Goal: Task Accomplishment & Management: Use online tool/utility

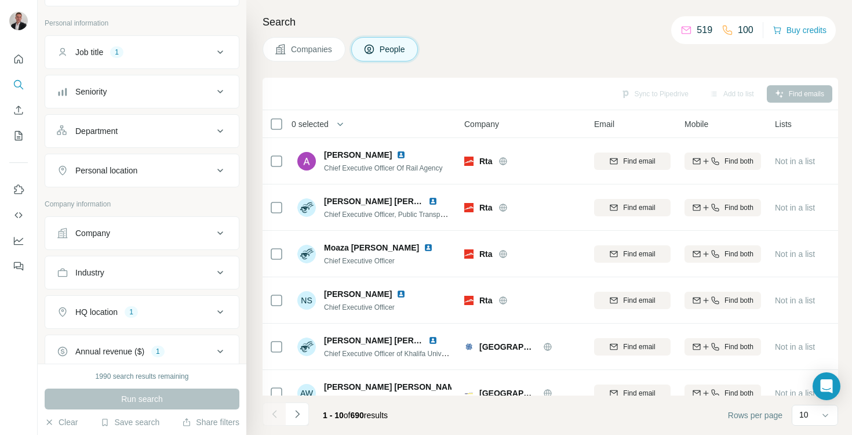
scroll to position [213, 0]
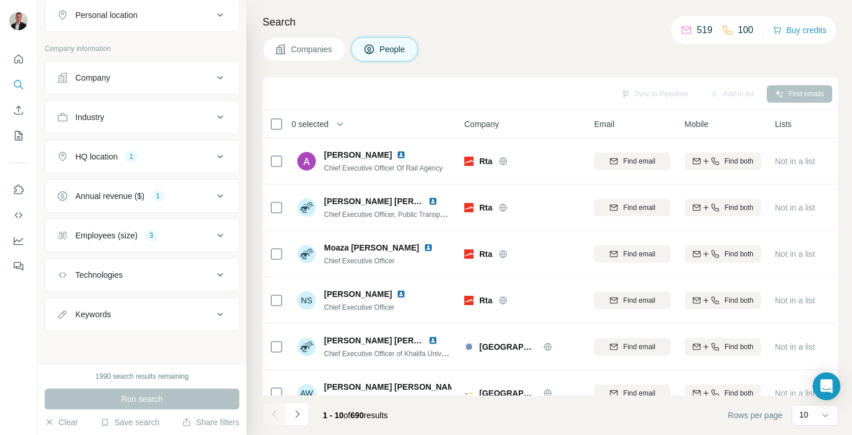
click at [152, 239] on div "3" at bounding box center [150, 235] width 13 height 10
click at [67, 320] on icon at bounding box center [64, 325] width 12 height 12
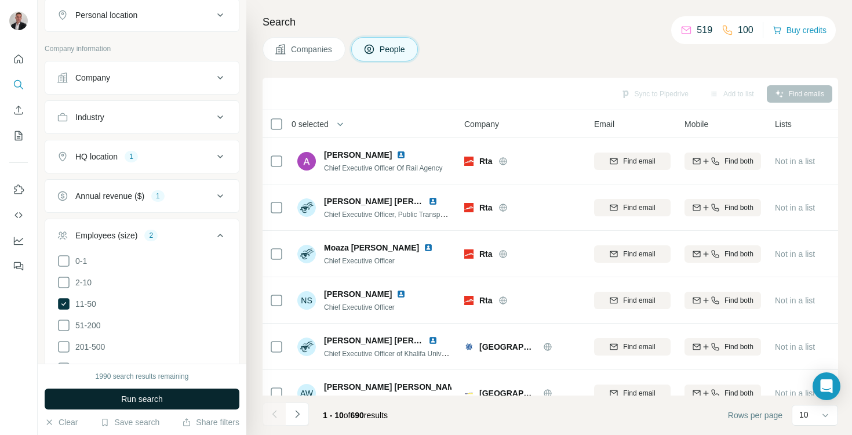
click at [121, 401] on span "Run search" at bounding box center [142, 399] width 42 height 12
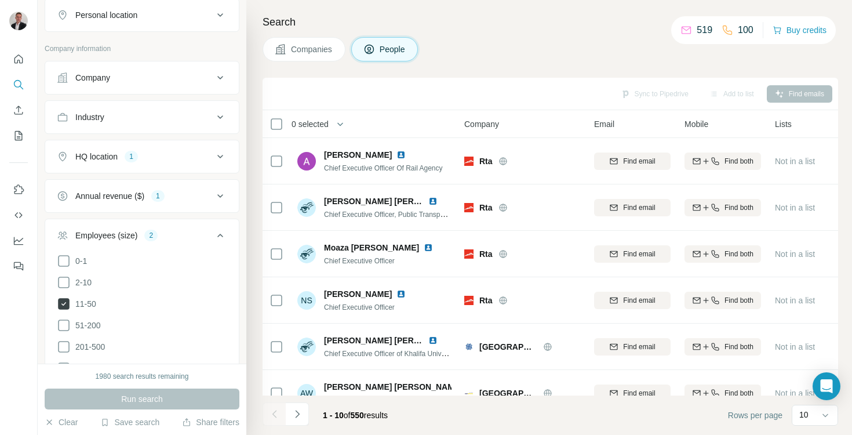
click at [63, 305] on icon at bounding box center [64, 304] width 12 height 12
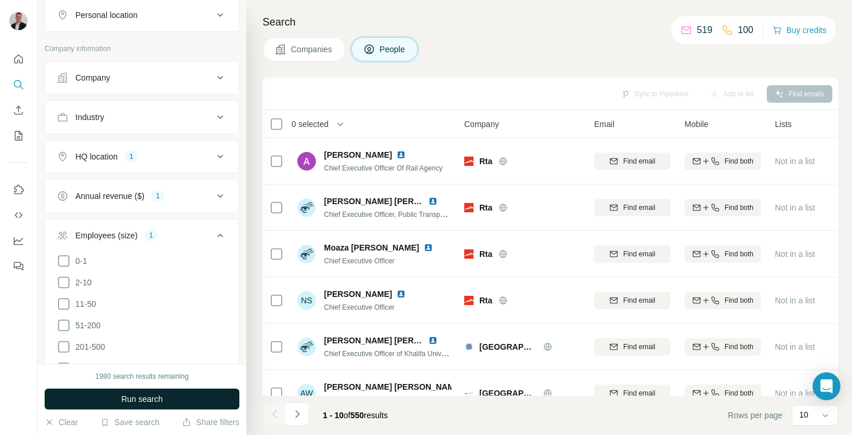
click at [114, 406] on button "Run search" at bounding box center [142, 398] width 195 height 21
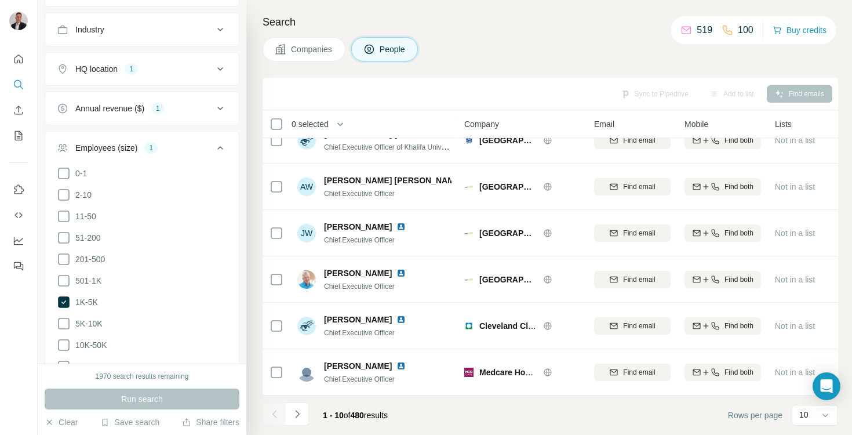
scroll to position [304, 0]
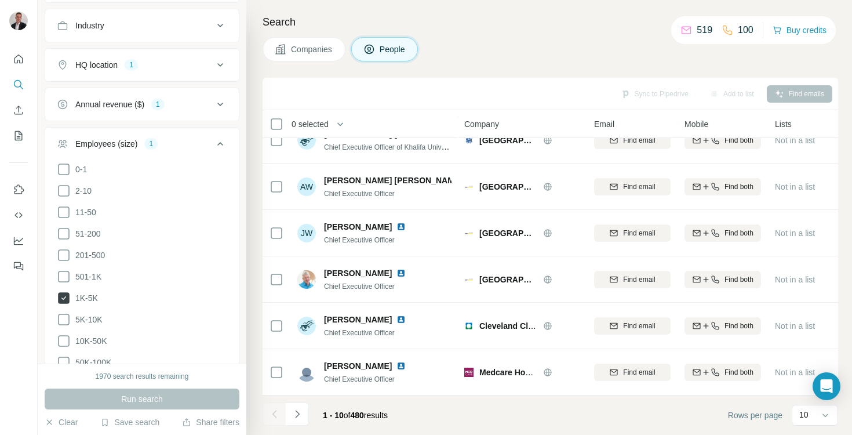
click at [68, 296] on icon at bounding box center [64, 298] width 12 height 12
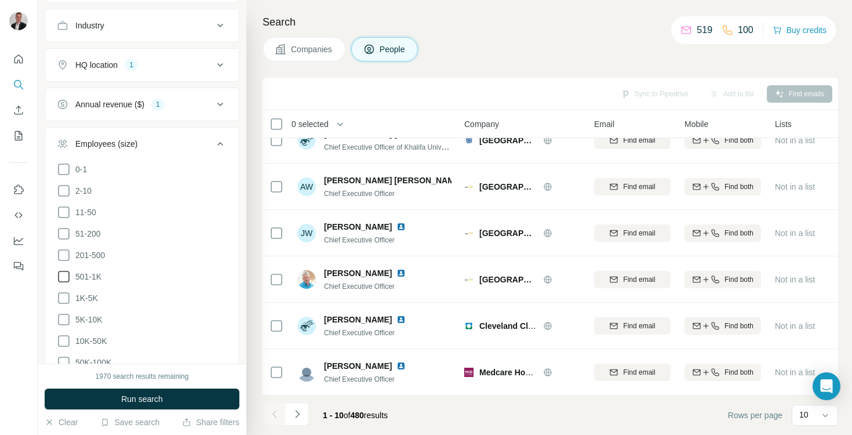
click at [68, 278] on icon at bounding box center [64, 277] width 12 height 12
click at [125, 403] on span "Run search" at bounding box center [142, 399] width 42 height 12
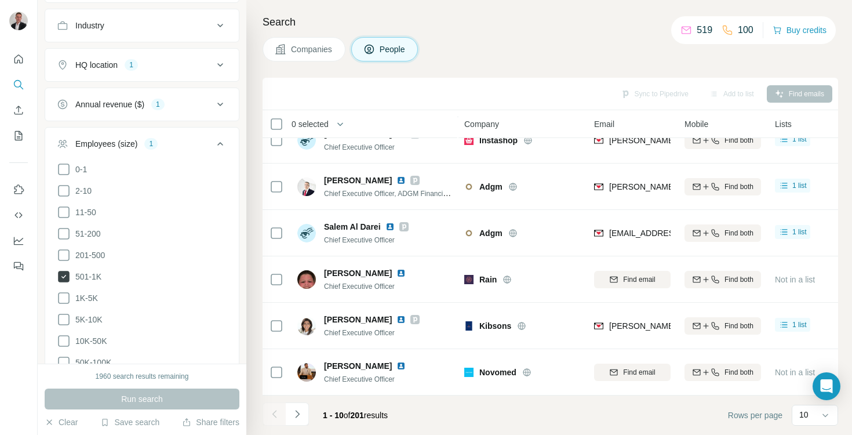
click at [57, 278] on icon at bounding box center [64, 276] width 14 height 14
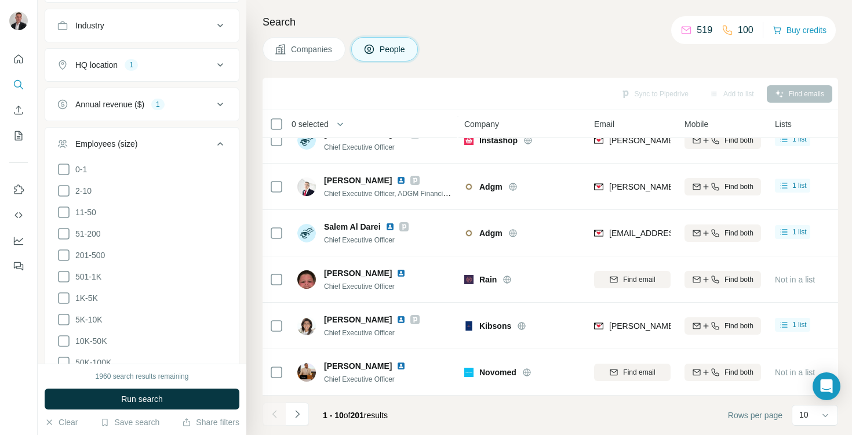
click at [67, 242] on ul "0-1 2-10 11-50 [PHONE_NUMBER] 501-1K 1K-5K 5K-10K 10K-50K 50K-100K 100K-500K 50…" at bounding box center [142, 287] width 170 height 250
click at [67, 248] on icon at bounding box center [64, 255] width 14 height 14
click at [130, 406] on button "Run search" at bounding box center [142, 398] width 195 height 21
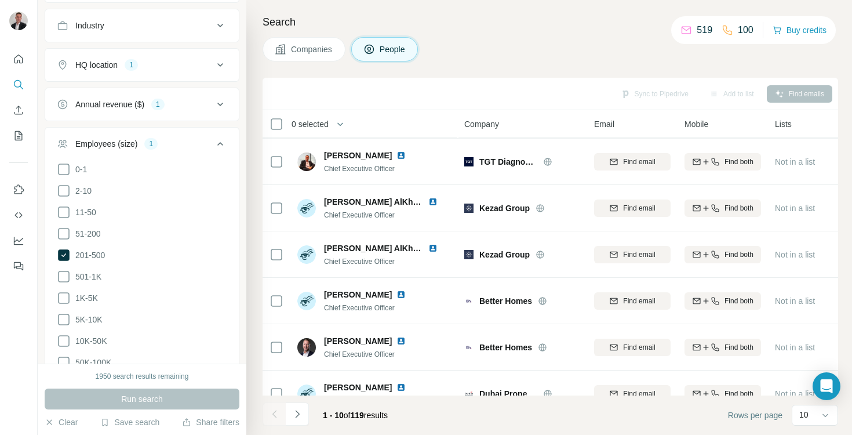
scroll to position [206, 0]
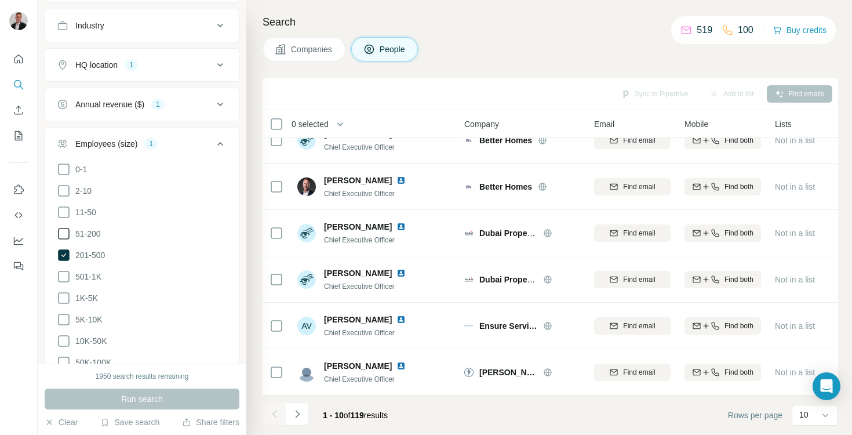
click at [60, 235] on icon at bounding box center [64, 234] width 14 height 14
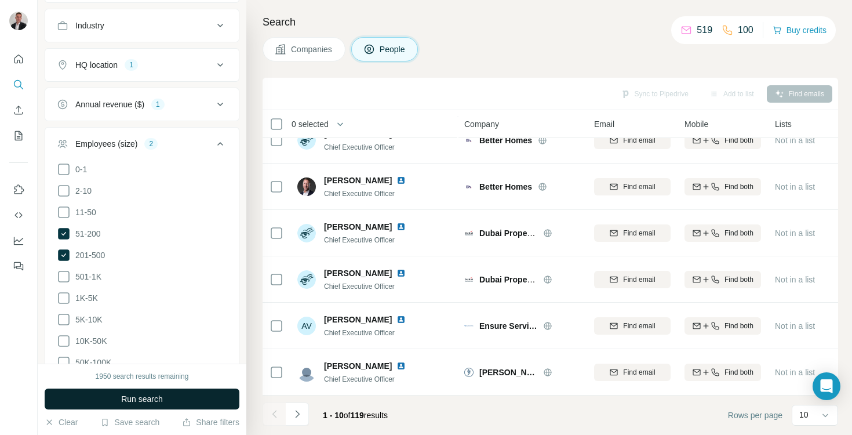
click at [126, 401] on span "Run search" at bounding box center [142, 399] width 42 height 12
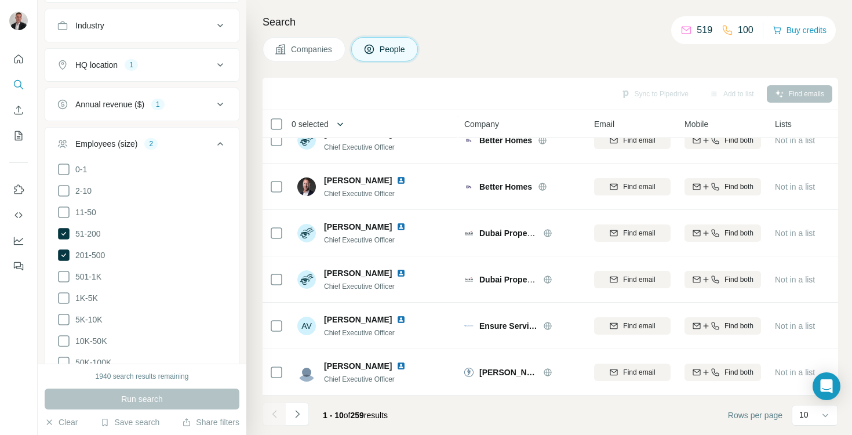
click at [338, 123] on icon "button" at bounding box center [340, 124] width 12 height 12
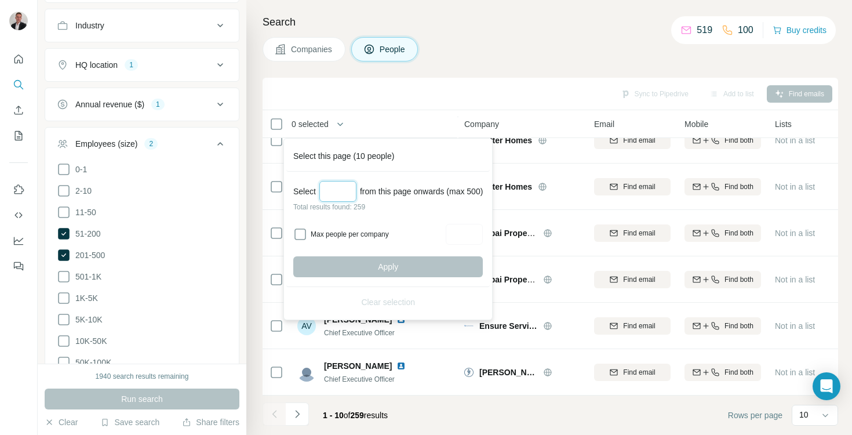
click at [339, 196] on input "Select a number (up to 500)" at bounding box center [337, 191] width 37 height 21
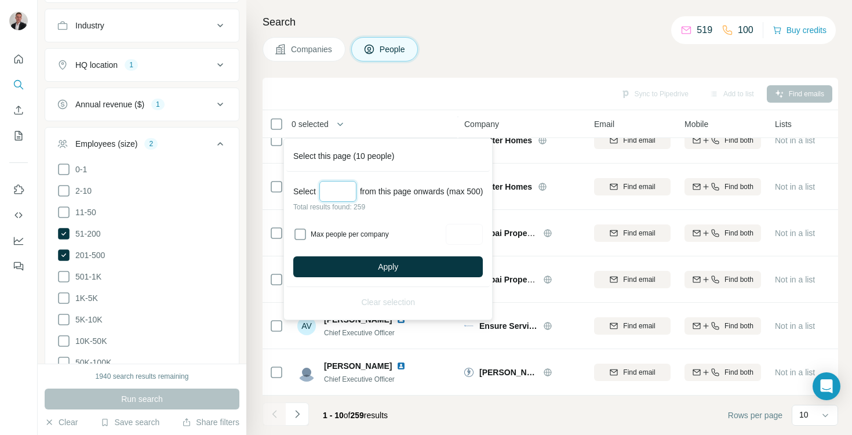
type input "***"
click at [333, 235] on label "Max people per company" at bounding box center [377, 234] width 132 height 10
click at [483, 231] on input "Max people per company" at bounding box center [464, 234] width 37 height 21
type input "*"
click at [453, 266] on button "Apply" at bounding box center [387, 266] width 189 height 21
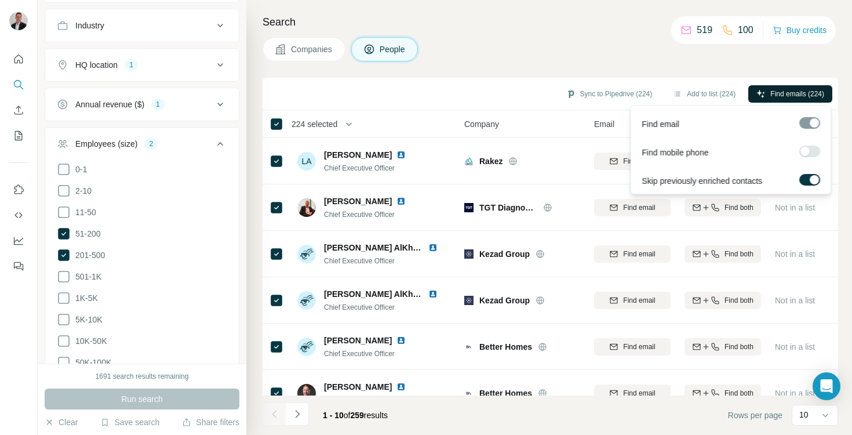
click at [773, 97] on span "Find emails (224)" at bounding box center [797, 94] width 54 height 10
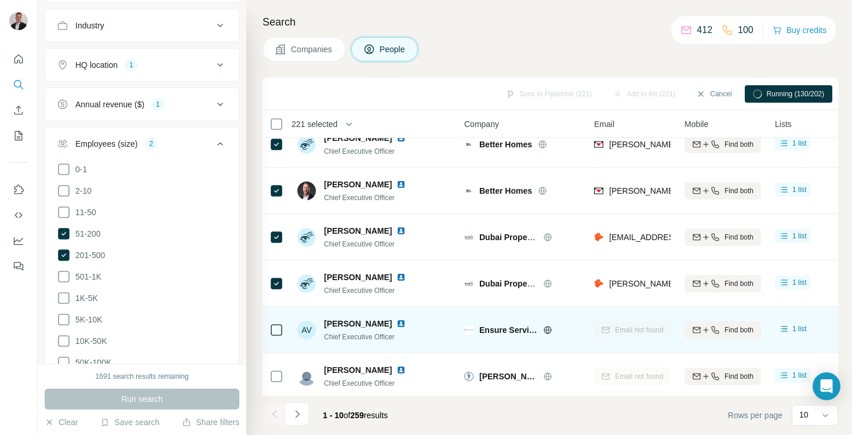
scroll to position [206, 0]
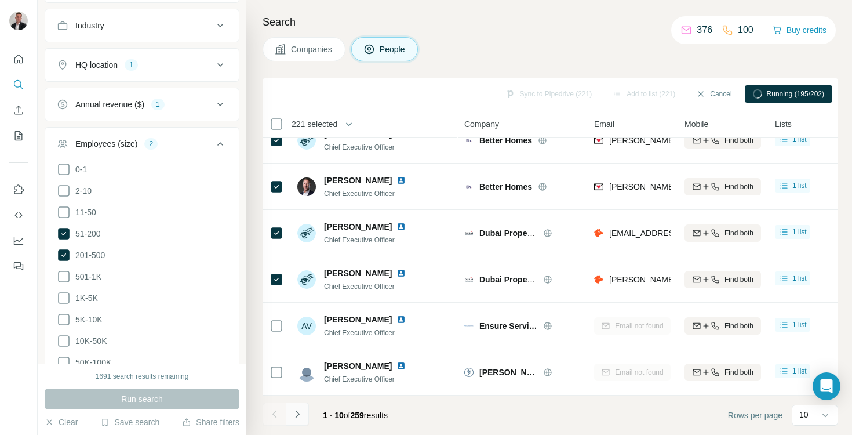
click at [302, 413] on icon "Navigate to next page" at bounding box center [297, 414] width 12 height 12
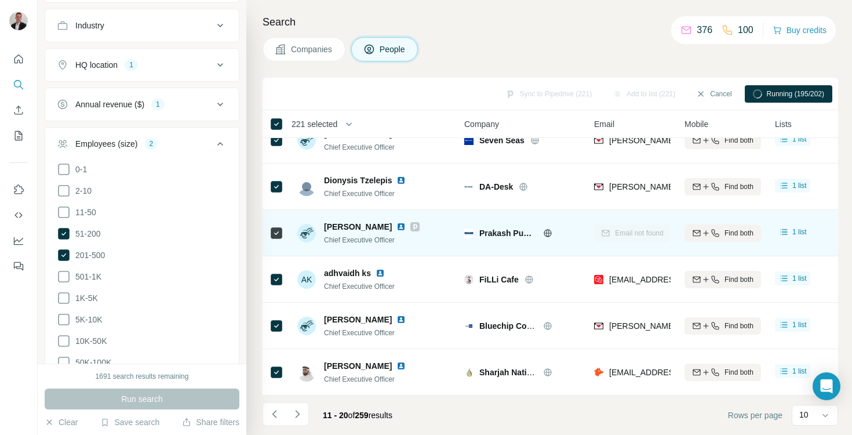
click at [268, 227] on td at bounding box center [277, 233] width 28 height 46
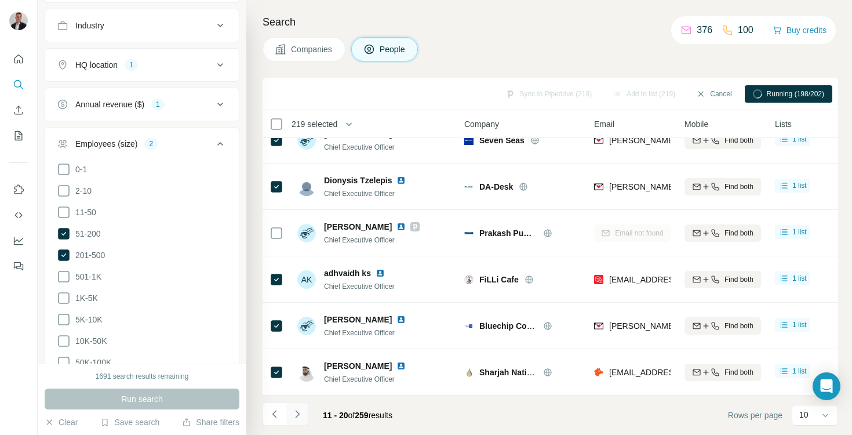
click at [304, 418] on button "Navigate to next page" at bounding box center [297, 413] width 23 height 23
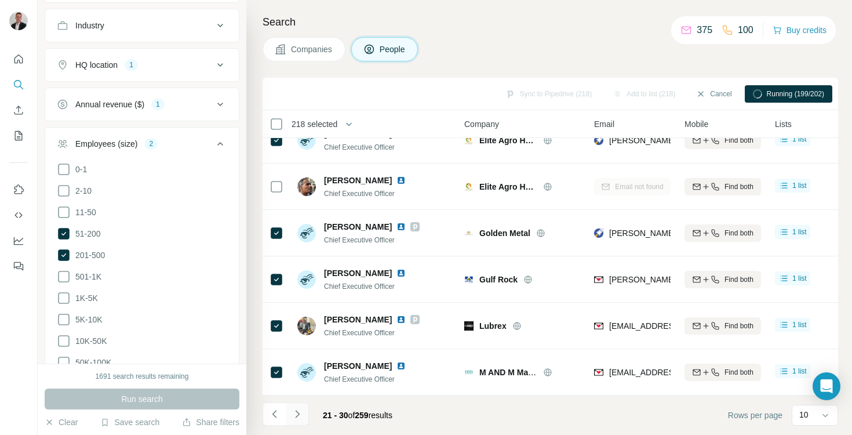
click at [296, 414] on icon "Navigate to next page" at bounding box center [297, 414] width 12 height 12
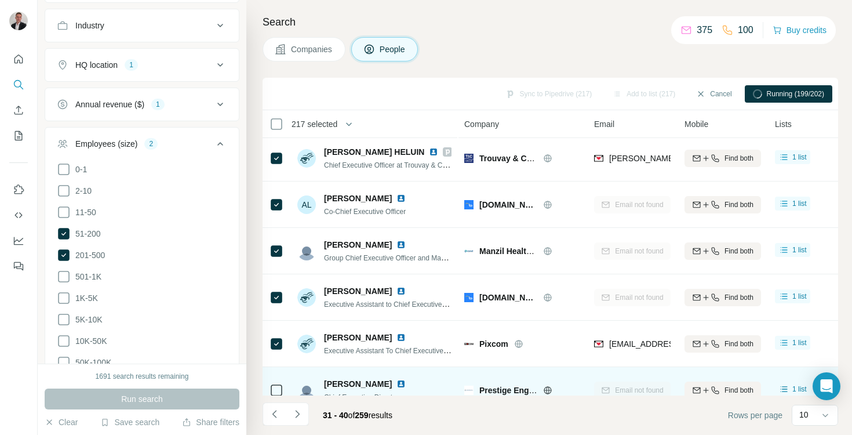
scroll to position [0, 0]
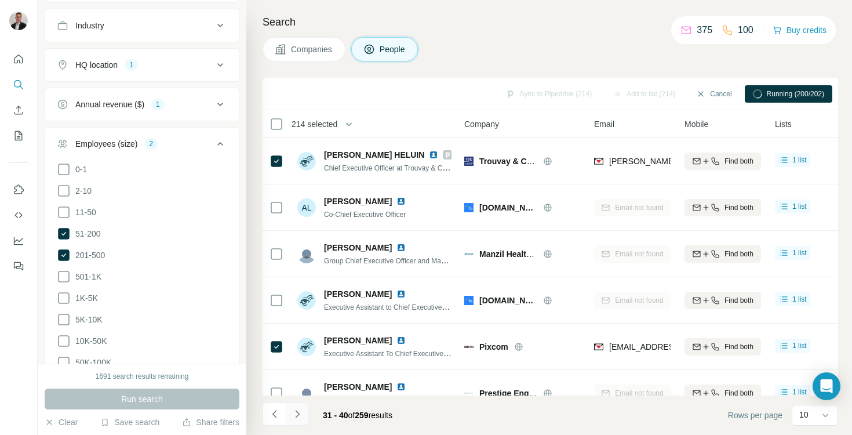
click at [293, 415] on icon "Navigate to next page" at bounding box center [297, 414] width 12 height 12
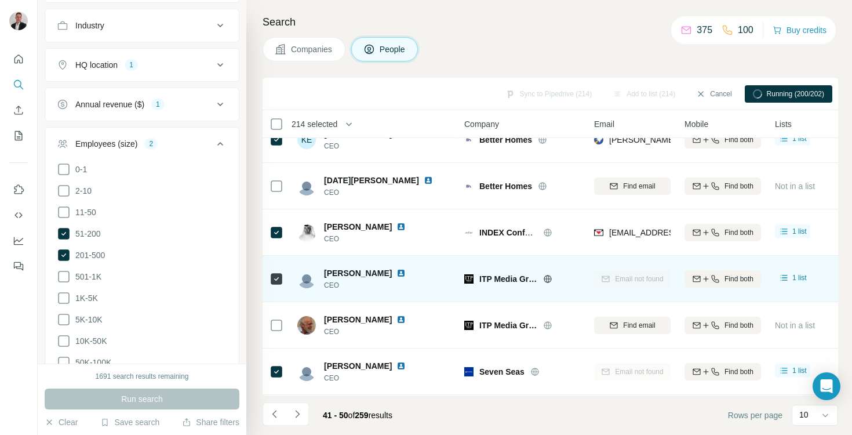
scroll to position [22, 0]
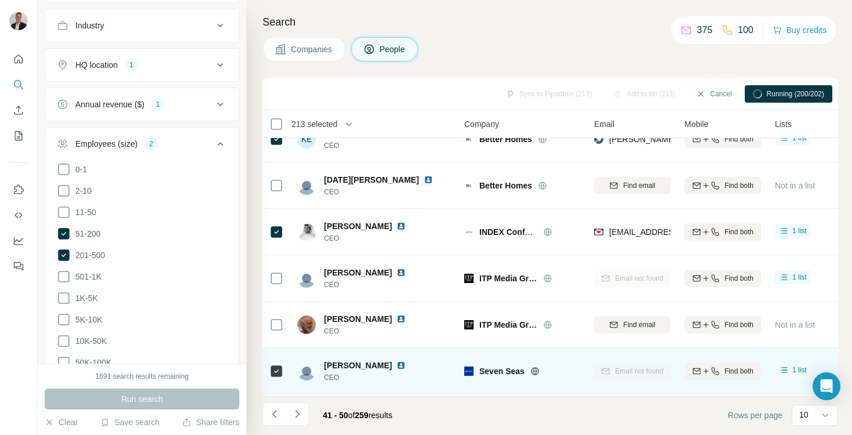
click at [274, 381] on div at bounding box center [276, 371] width 14 height 32
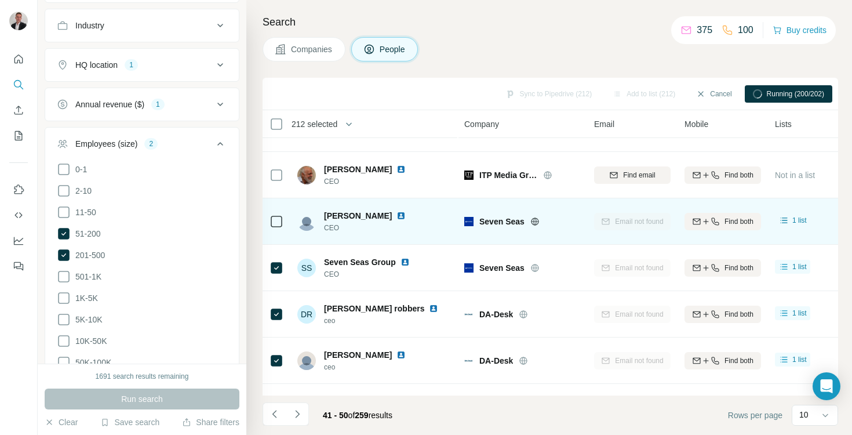
scroll to position [196, 0]
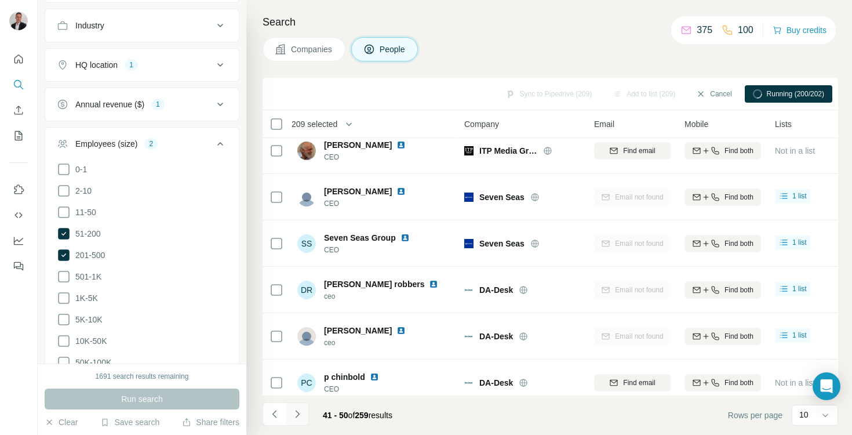
click at [294, 413] on icon "Navigate to next page" at bounding box center [297, 414] width 12 height 12
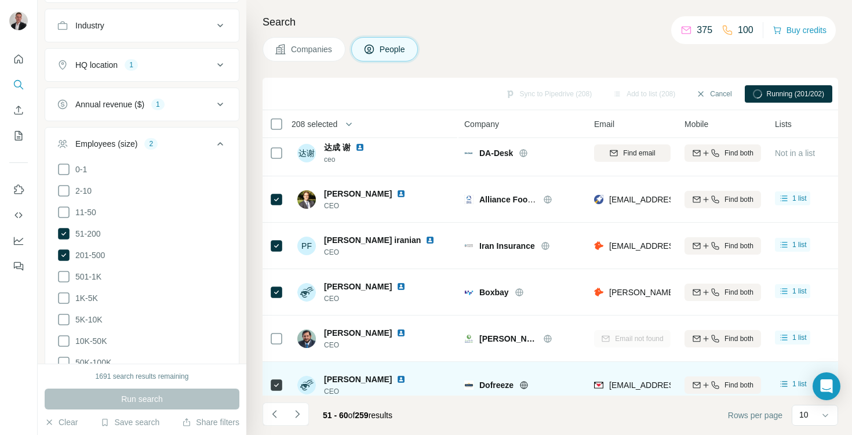
scroll to position [0, 0]
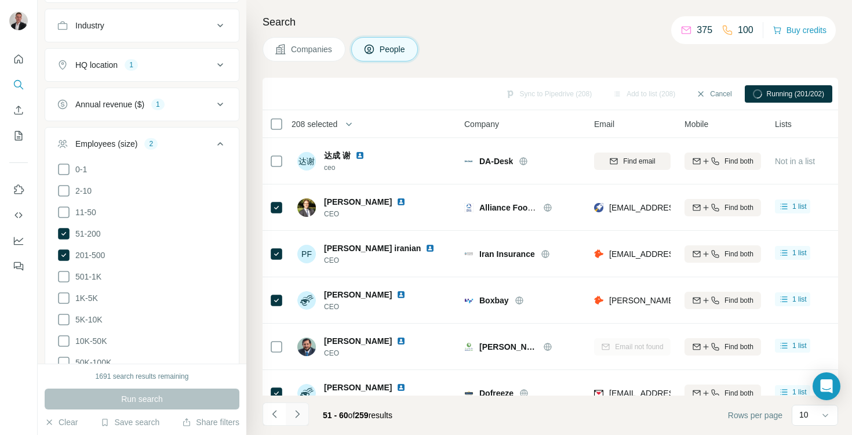
click at [302, 410] on icon "Navigate to next page" at bounding box center [297, 414] width 12 height 12
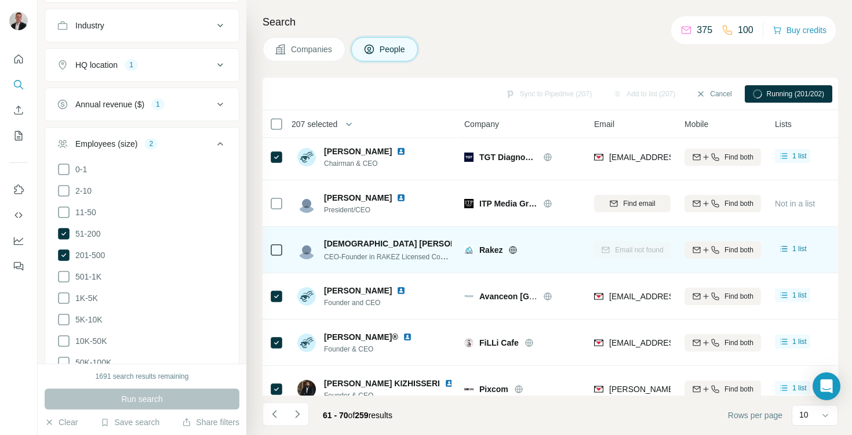
scroll to position [206, 0]
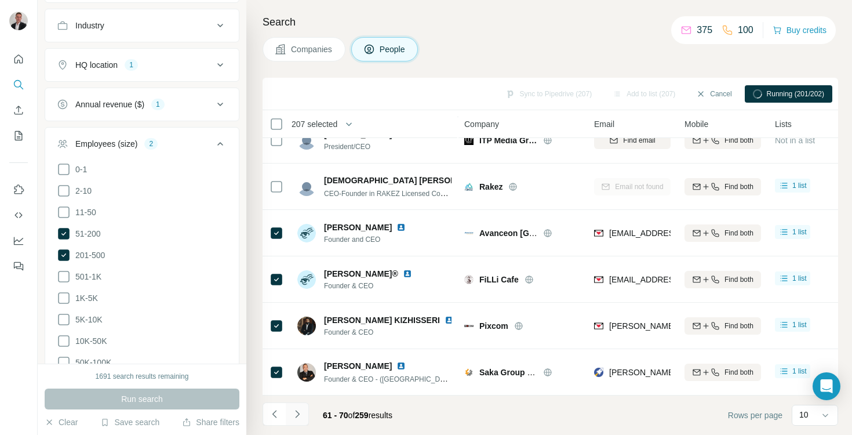
click at [298, 415] on icon "Navigate to next page" at bounding box center [297, 414] width 12 height 12
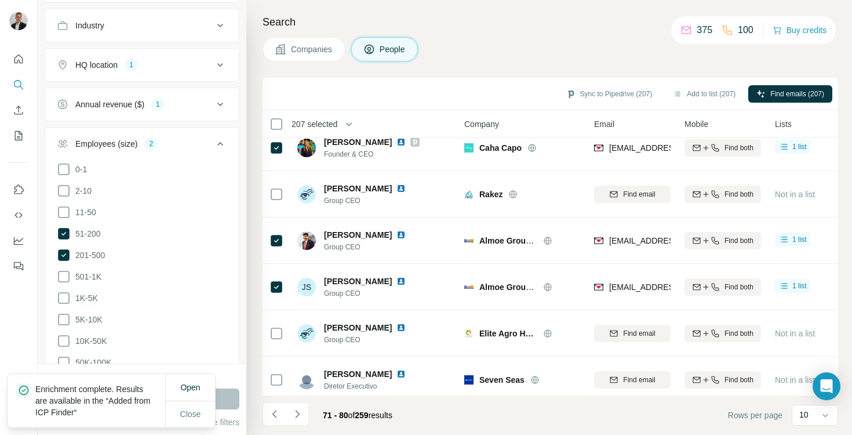
scroll to position [0, 0]
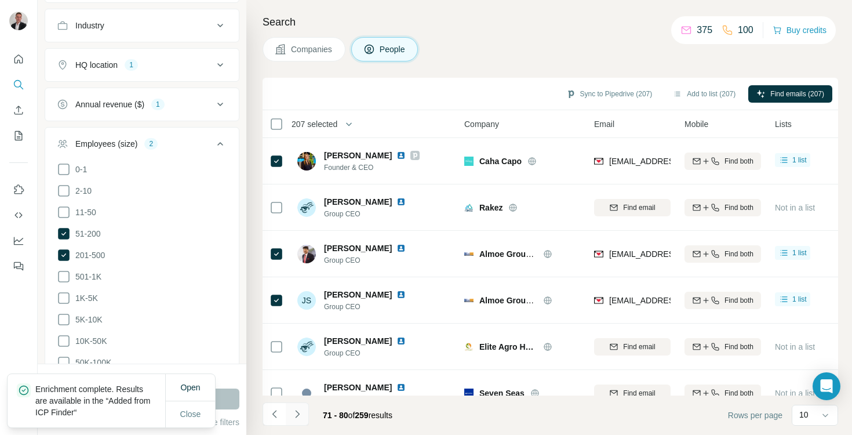
click at [301, 411] on icon "Navigate to next page" at bounding box center [297, 414] width 12 height 12
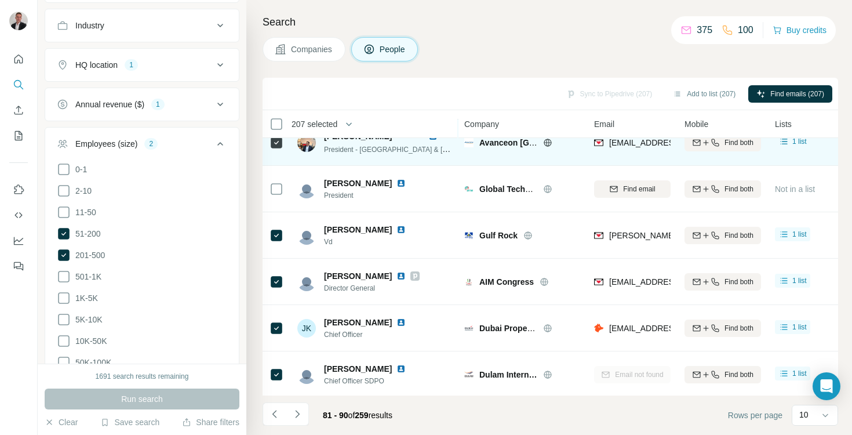
scroll to position [206, 0]
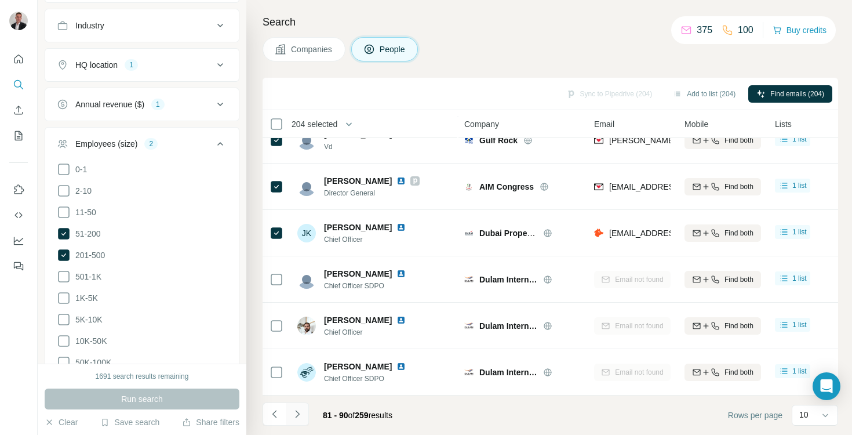
click at [297, 414] on icon "Navigate to next page" at bounding box center [297, 414] width 12 height 12
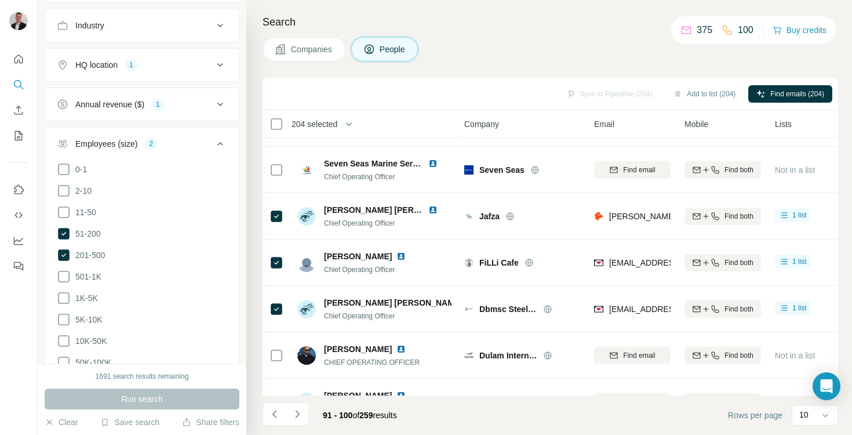
scroll to position [0, 0]
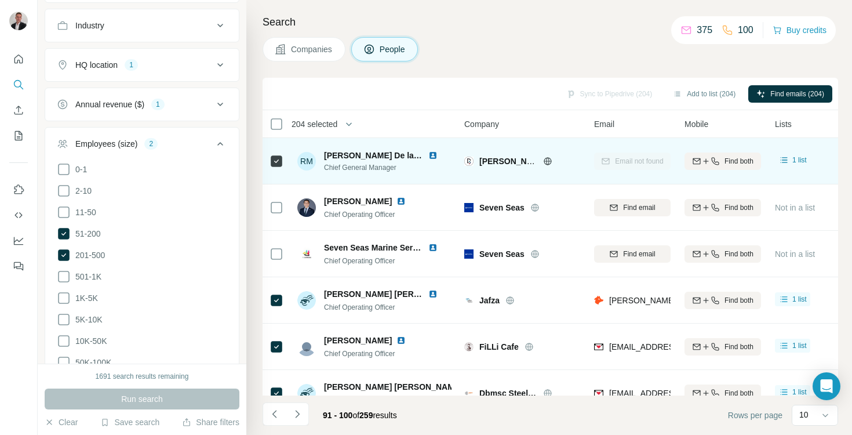
click at [282, 162] on icon at bounding box center [276, 161] width 14 height 14
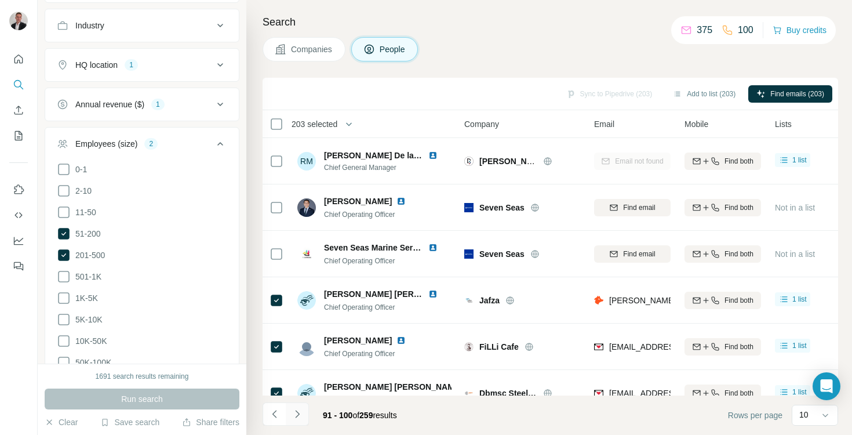
click at [298, 413] on icon "Navigate to next page" at bounding box center [297, 414] width 12 height 12
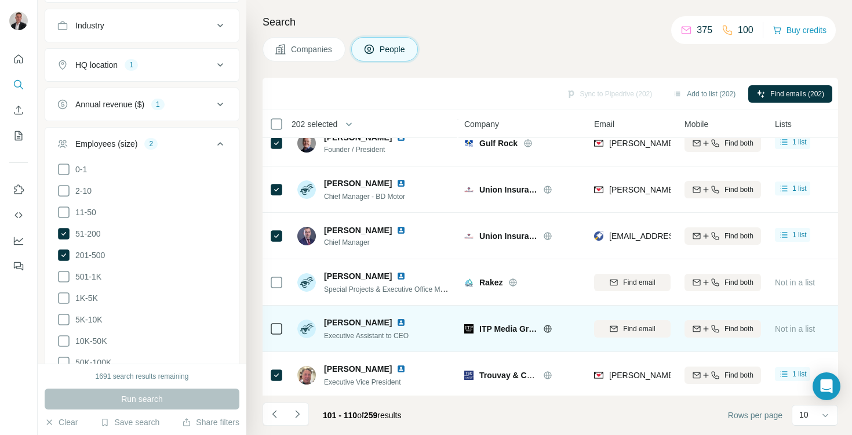
scroll to position [206, 0]
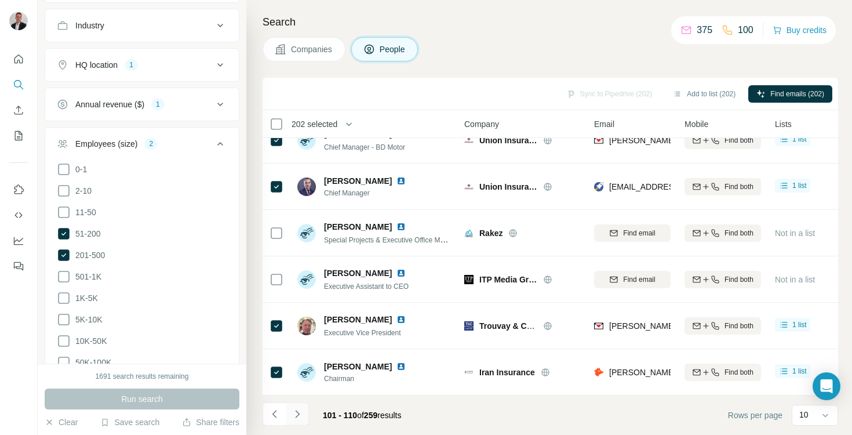
click at [297, 413] on icon "Navigate to next page" at bounding box center [297, 414] width 12 height 12
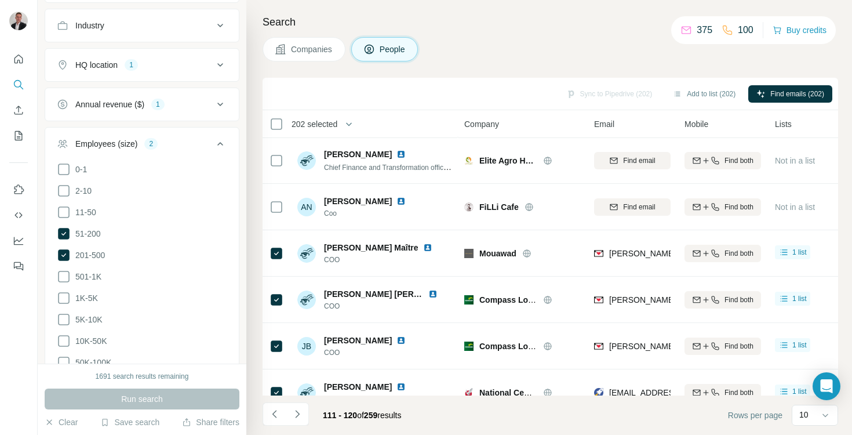
scroll to position [0, 0]
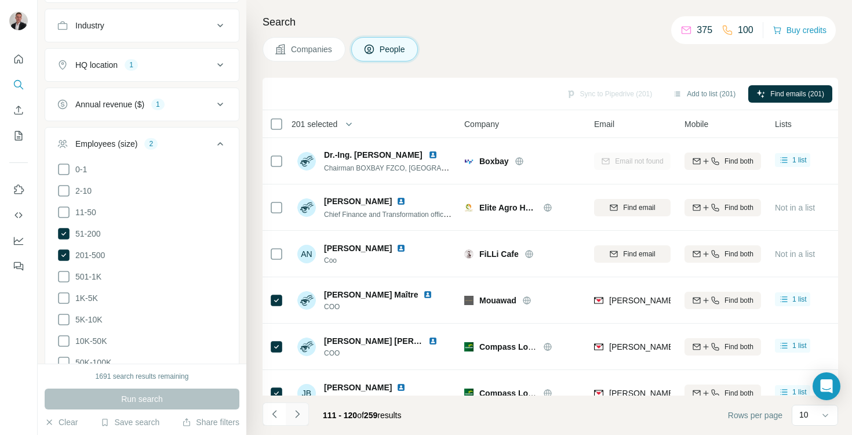
click at [302, 410] on icon "Navigate to next page" at bounding box center [297, 414] width 12 height 12
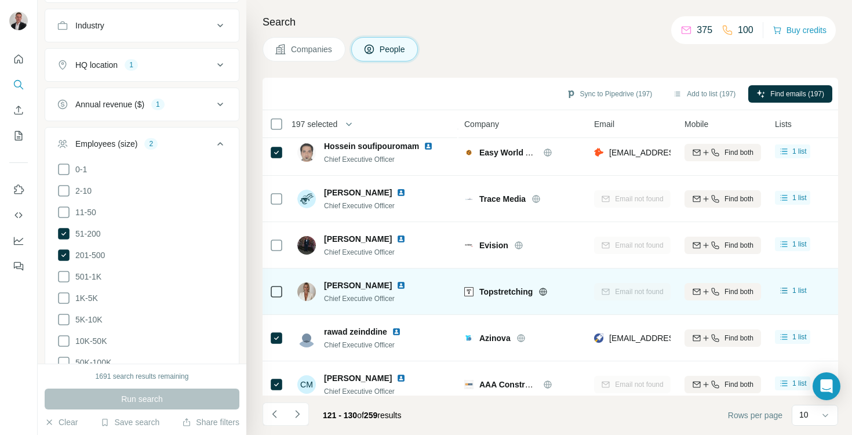
scroll to position [206, 0]
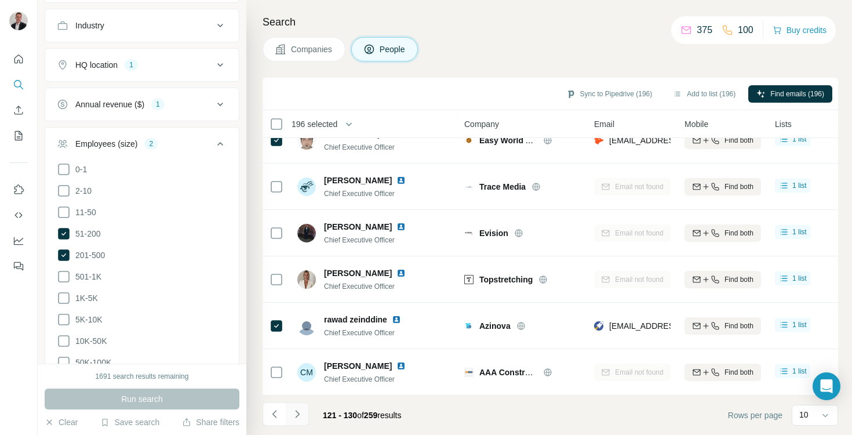
click at [302, 414] on button "Navigate to next page" at bounding box center [297, 413] width 23 height 23
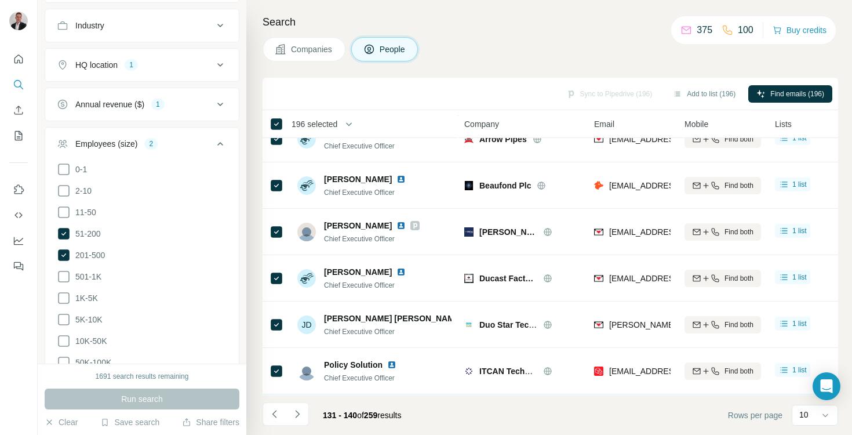
scroll to position [0, 0]
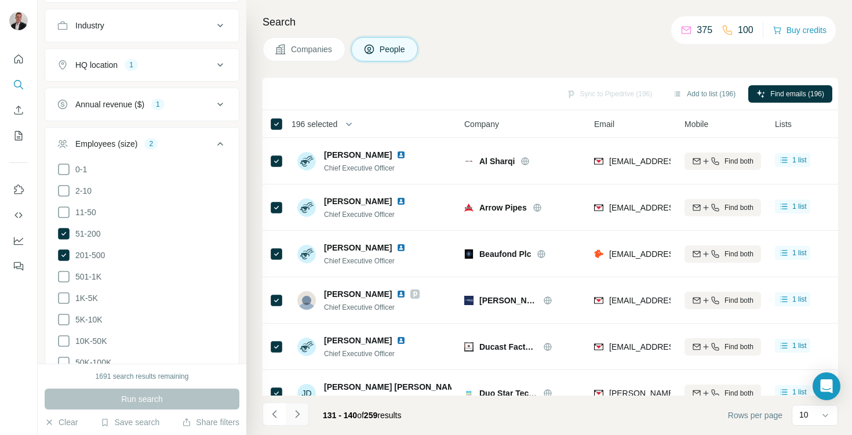
click at [296, 409] on icon "Navigate to next page" at bounding box center [297, 414] width 12 height 12
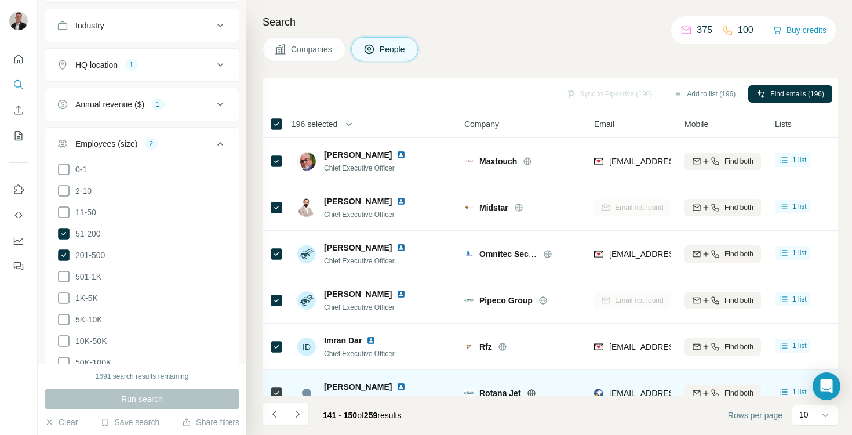
scroll to position [8, 0]
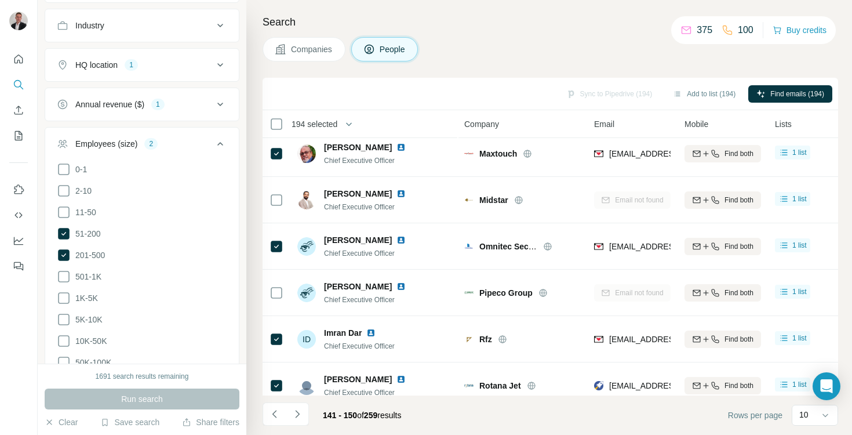
click at [612, 96] on div "Sync to Pipedrive (194) Add to list (194) Find emails (194)" at bounding box center [550, 93] width 564 height 20
click at [600, 81] on div "Sync to Pipedrive (194) Add to list (194) Find emails (194)" at bounding box center [550, 94] width 575 height 32
click at [600, 91] on button "Sync to Pipedrive (194)" at bounding box center [609, 93] width 103 height 17
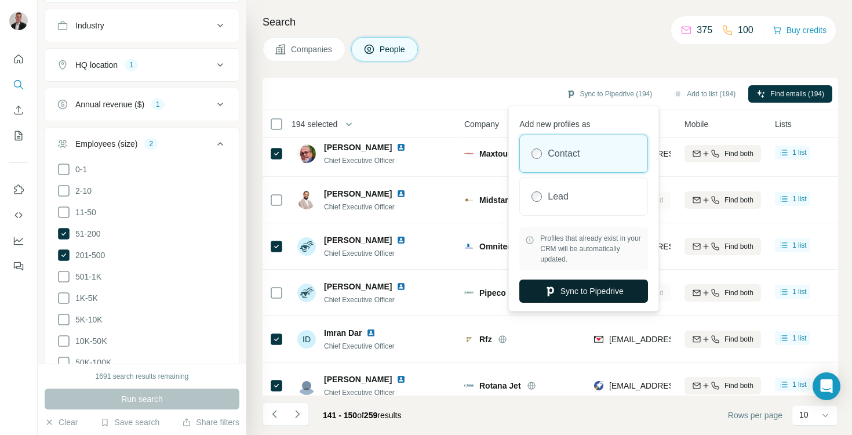
click at [572, 287] on button "Sync to Pipedrive" at bounding box center [583, 290] width 129 height 23
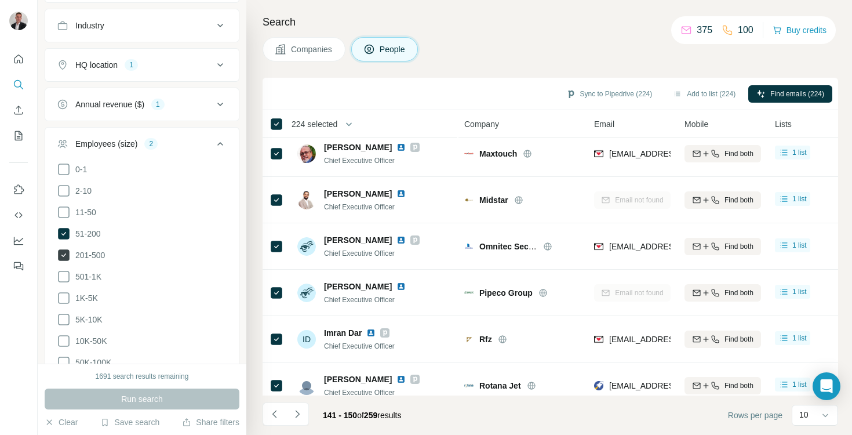
click at [70, 255] on icon at bounding box center [64, 255] width 14 height 14
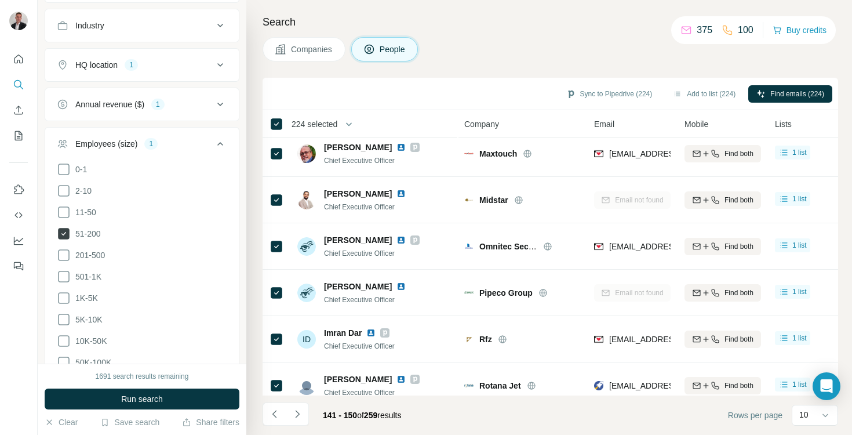
click at [62, 236] on icon at bounding box center [64, 234] width 12 height 12
click at [62, 212] on icon at bounding box center [64, 212] width 14 height 14
click at [142, 391] on button "Run search" at bounding box center [142, 398] width 195 height 21
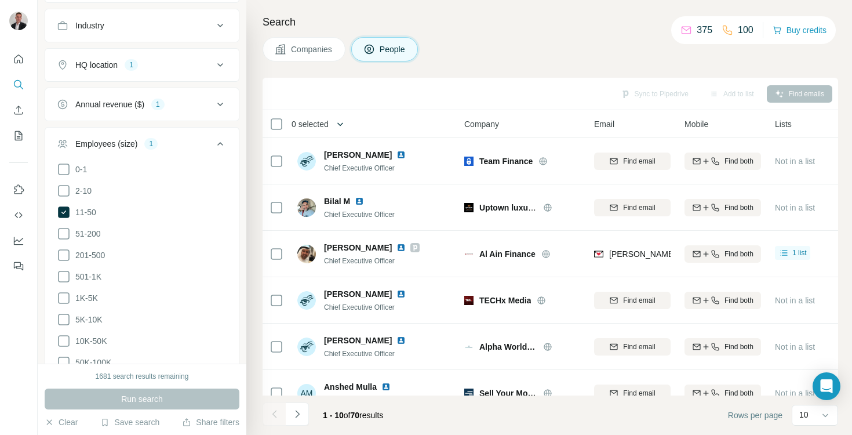
click at [343, 125] on icon "button" at bounding box center [340, 123] width 6 height 3
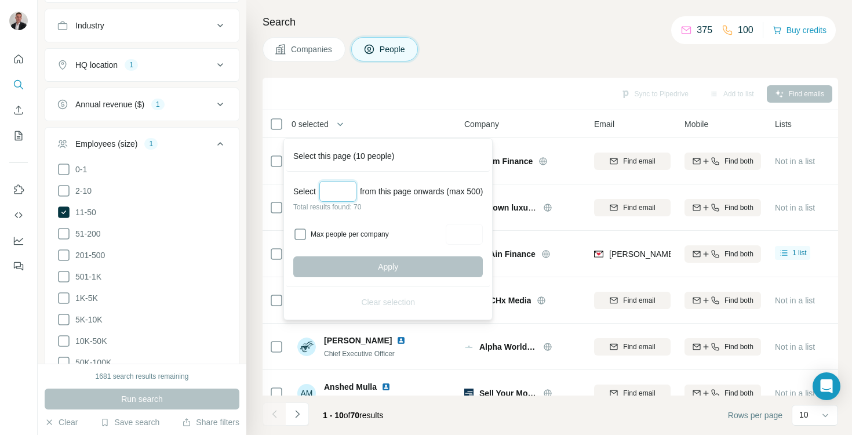
click at [341, 192] on input "Select a number (up to 500)" at bounding box center [337, 191] width 37 height 21
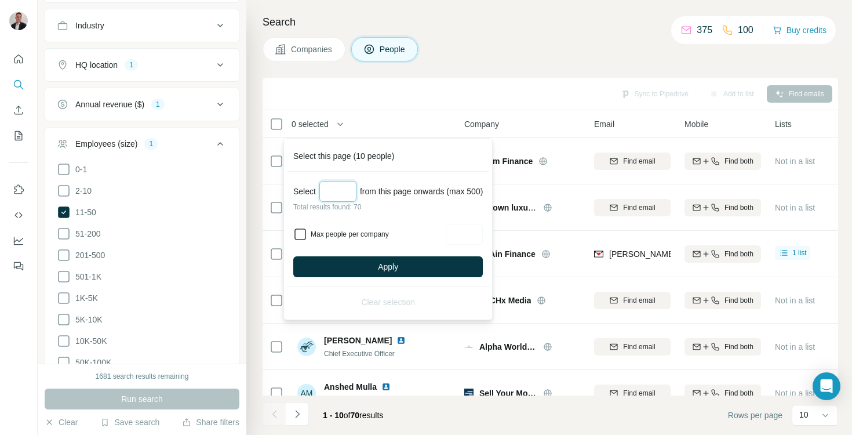
type input "**"
click at [297, 239] on icon at bounding box center [300, 234] width 14 height 14
click at [477, 239] on input "Max people per company" at bounding box center [464, 234] width 37 height 21
type input "*"
click at [464, 269] on button "Apply" at bounding box center [387, 266] width 189 height 21
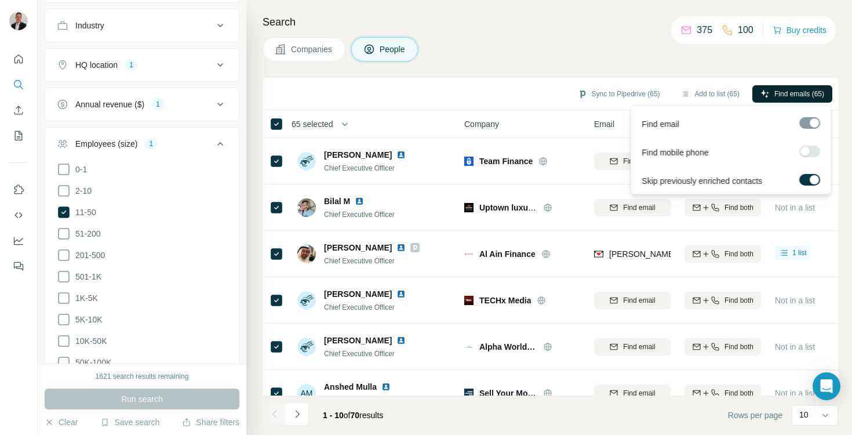
click at [805, 89] on span "Find emails (65)" at bounding box center [799, 94] width 50 height 10
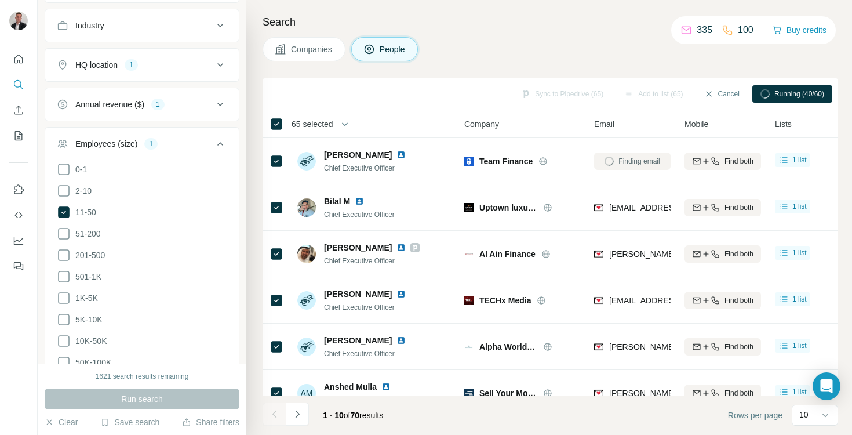
drag, startPoint x: 523, startPoint y: 65, endPoint x: 558, endPoint y: 49, distance: 39.1
click at [524, 65] on div "Search Companies People Sync to Pipedrive (65) Add to list (65) Cancel Running …" at bounding box center [549, 217] width 606 height 435
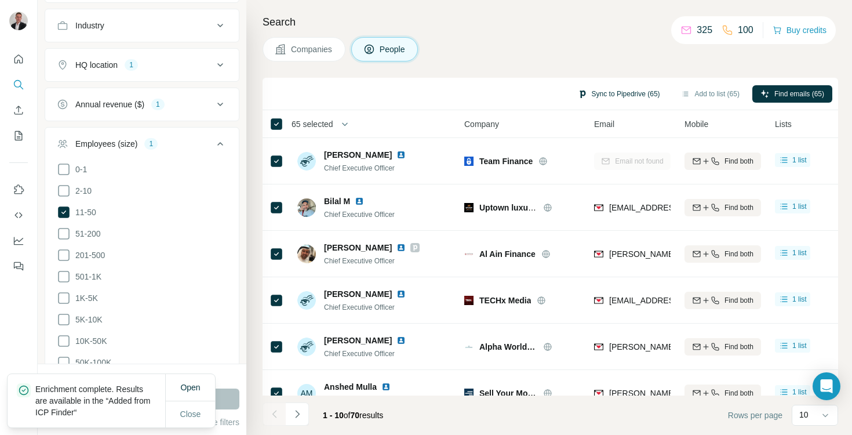
click at [601, 92] on button "Sync to Pipedrive (65)" at bounding box center [619, 93] width 99 height 17
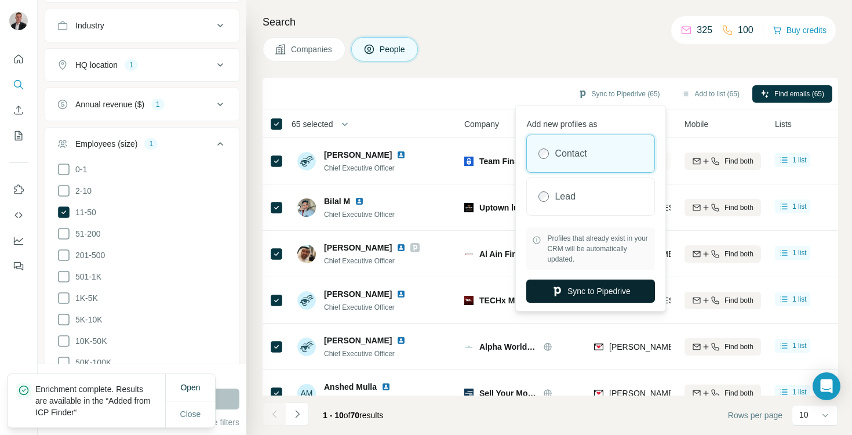
click at [566, 289] on button "Sync to Pipedrive" at bounding box center [590, 290] width 129 height 23
